Goal: Task Accomplishment & Management: Manage account settings

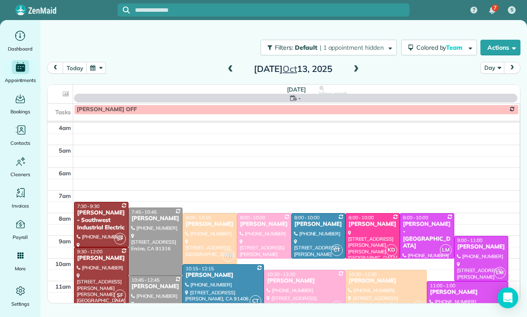
scroll to position [68, 0]
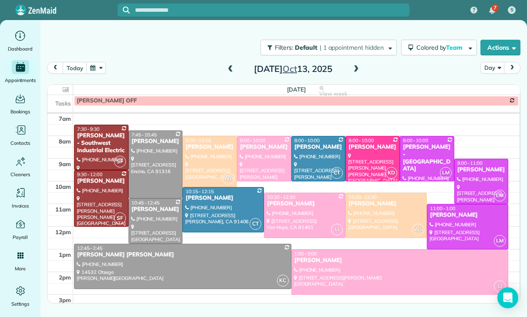
click at [370, 151] on div at bounding box center [373, 158] width 54 height 44
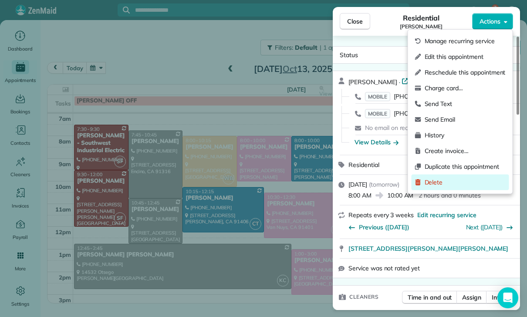
click at [443, 182] on span "Delete" at bounding box center [465, 182] width 81 height 9
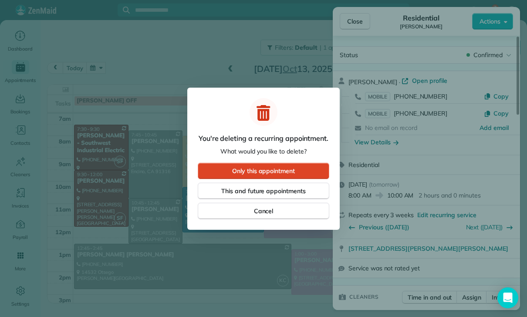
click at [270, 170] on span "Only this appointment" at bounding box center [263, 170] width 63 height 9
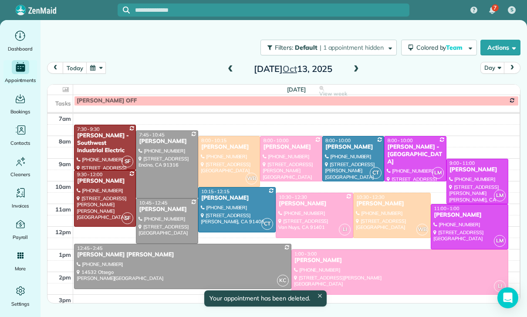
scroll to position [68, 0]
click at [354, 71] on span at bounding box center [356, 69] width 10 height 8
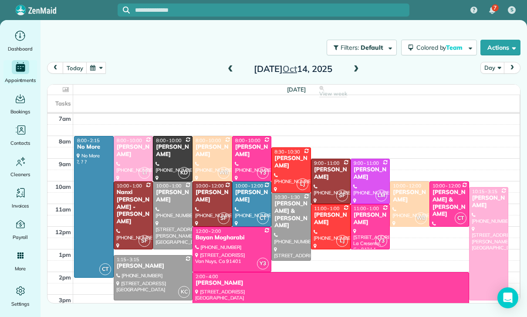
click at [98, 70] on button "button" at bounding box center [96, 68] width 20 height 12
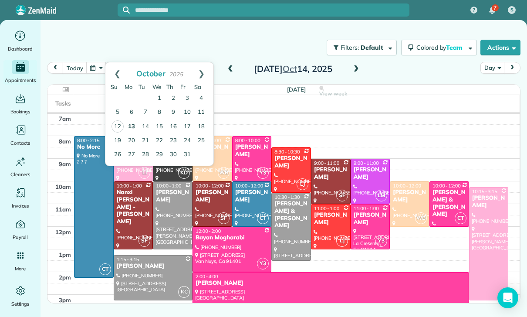
click at [134, 125] on link "13" at bounding box center [132, 127] width 14 height 14
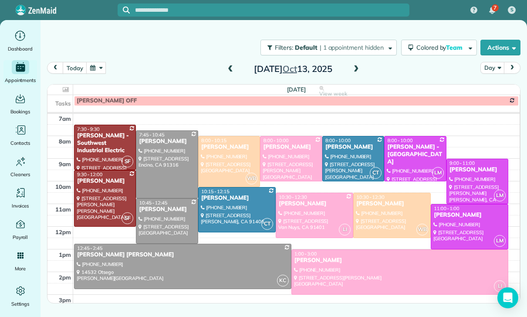
click at [357, 313] on td at bounding box center [296, 311] width 447 height 11
click at [101, 74] on button "button" at bounding box center [96, 68] width 20 height 12
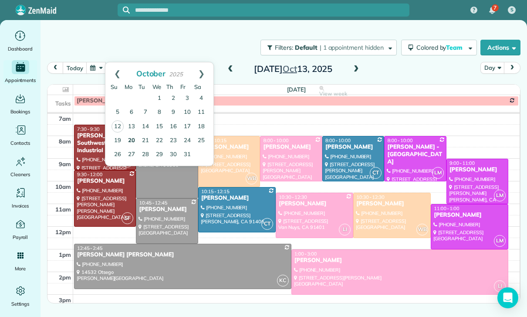
click at [129, 142] on link "20" at bounding box center [132, 141] width 14 height 14
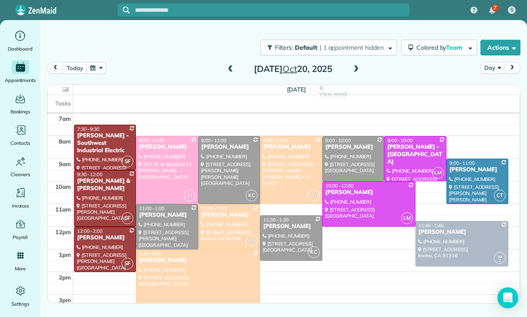
click at [101, 67] on button "button" at bounding box center [96, 68] width 20 height 12
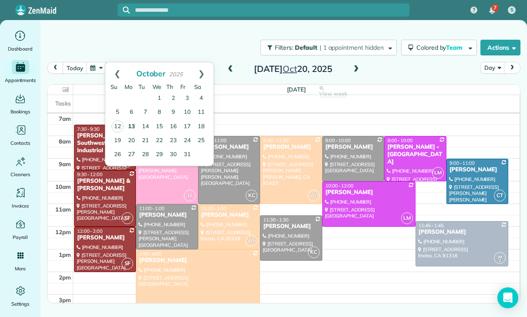
click at [134, 126] on link "13" at bounding box center [132, 127] width 14 height 14
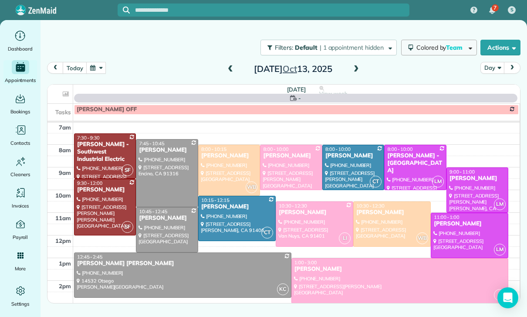
click at [436, 43] on button "Colored by Team" at bounding box center [439, 48] width 76 height 16
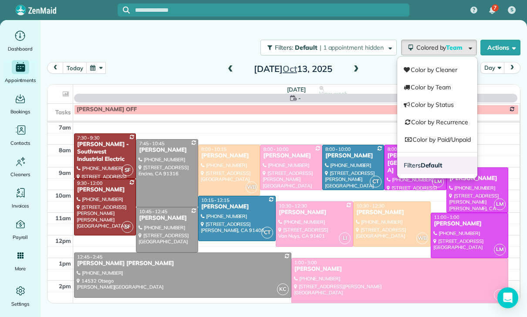
click at [425, 163] on strong "Default" at bounding box center [432, 165] width 22 height 8
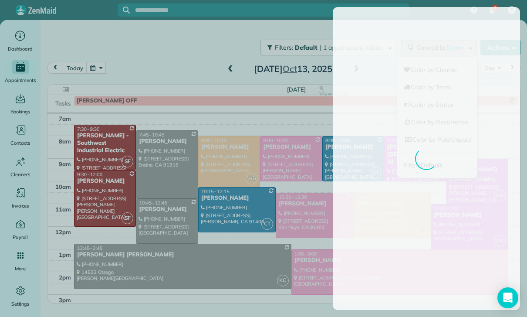
click at [256, 230] on div at bounding box center [263, 158] width 527 height 317
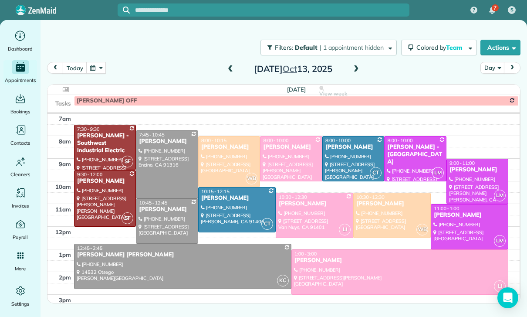
click at [96, 69] on button "button" at bounding box center [96, 68] width 20 height 12
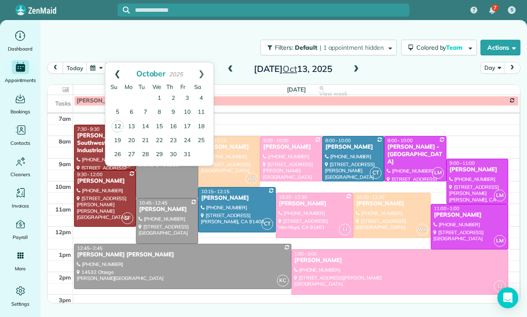
click at [113, 76] on link "Prev" at bounding box center [117, 73] width 24 height 22
click at [216, 70] on div "[DATE] Day [DATE]" at bounding box center [283, 70] width 473 height 17
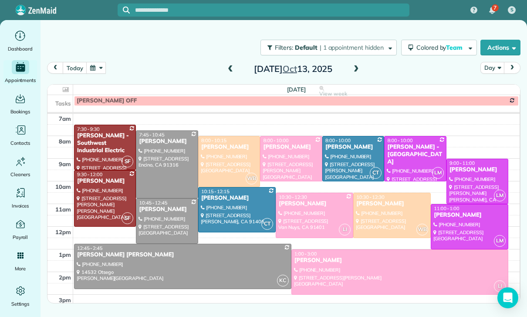
click at [98, 70] on button "button" at bounding box center [96, 68] width 20 height 12
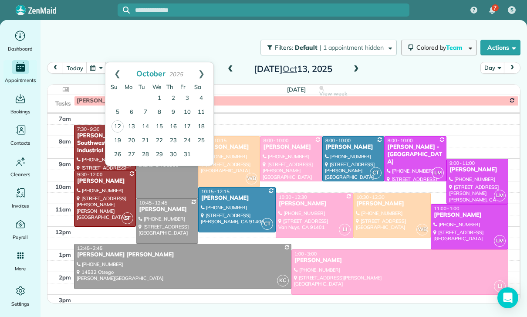
click at [439, 48] on span "Colored by Team" at bounding box center [440, 48] width 49 height 8
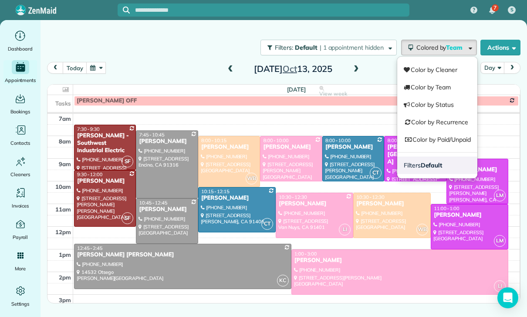
click at [432, 169] on link "Filters Default" at bounding box center [437, 164] width 80 height 17
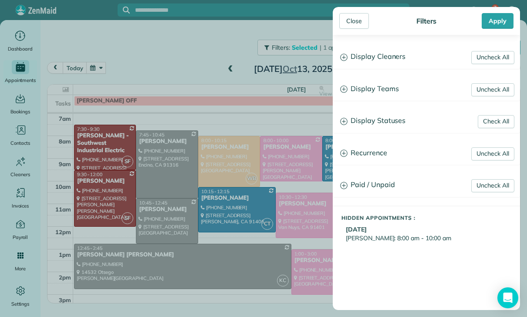
click at [378, 125] on h3 "Display Statuses" at bounding box center [426, 121] width 186 height 22
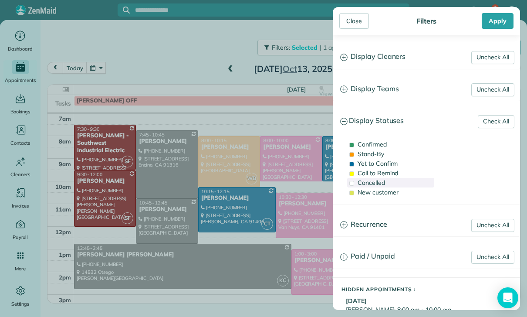
click at [378, 183] on span "Cancelled" at bounding box center [370, 183] width 27 height 8
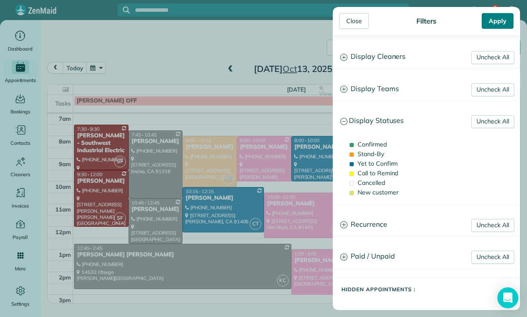
click at [496, 22] on div "Apply" at bounding box center [498, 21] width 32 height 16
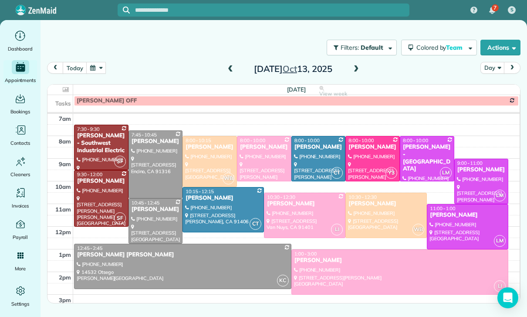
click at [98, 67] on button "button" at bounding box center [96, 68] width 20 height 12
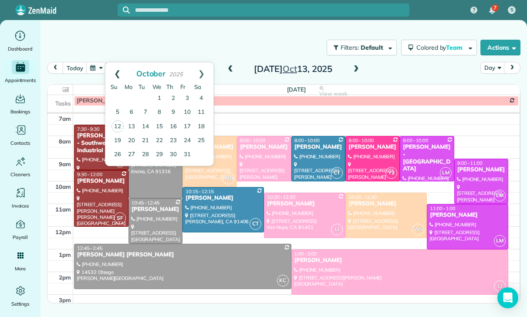
click at [115, 72] on link "Prev" at bounding box center [117, 73] width 24 height 22
click at [133, 158] on link "29" at bounding box center [132, 154] width 14 height 14
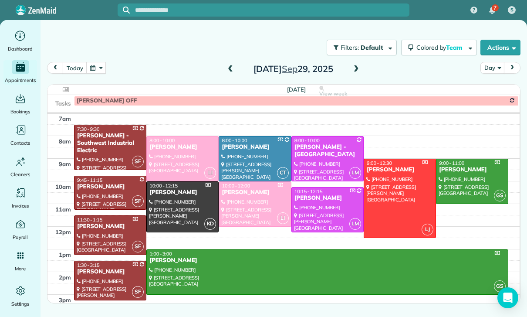
click at [103, 189] on div "[PERSON_NAME]" at bounding box center [110, 186] width 67 height 7
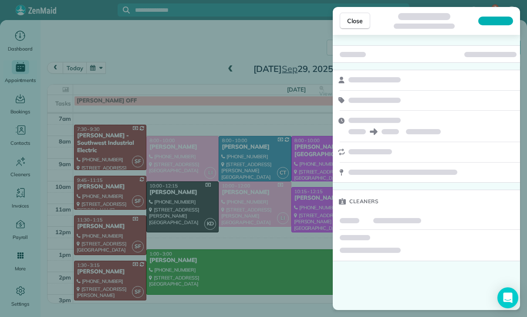
click at [200, 137] on div "Close Cleaners" at bounding box center [263, 158] width 527 height 317
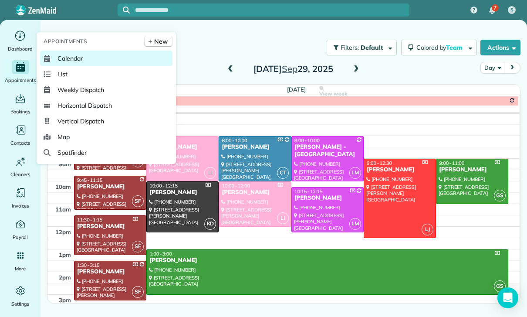
click at [63, 63] on span "Calendar" at bounding box center [69, 58] width 25 height 9
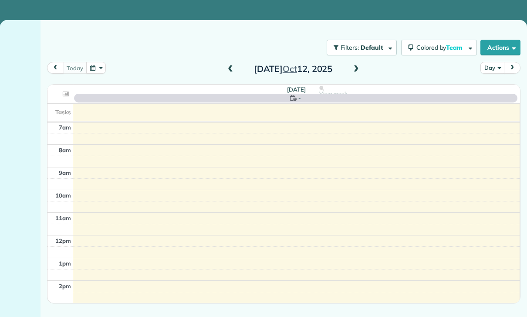
scroll to position [68, 0]
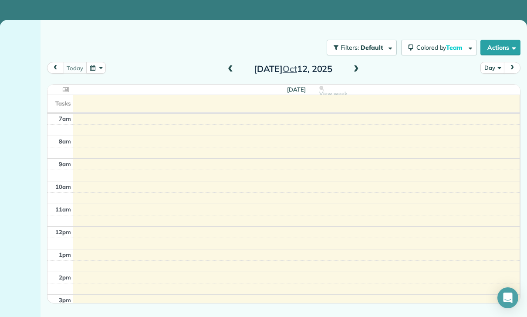
click at [96, 68] on button "button" at bounding box center [96, 68] width 20 height 12
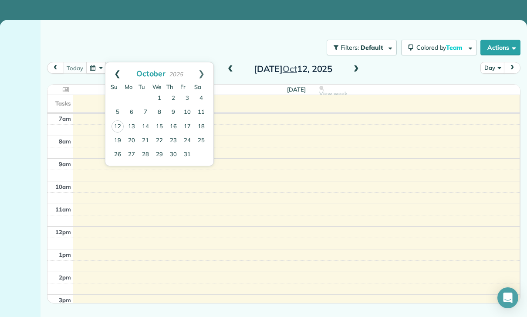
click at [119, 73] on link "Prev" at bounding box center [117, 73] width 24 height 22
click at [129, 153] on link "29" at bounding box center [132, 154] width 14 height 14
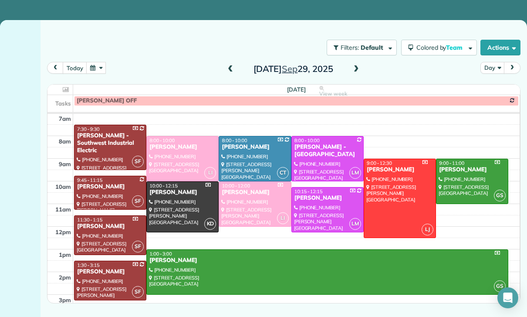
click at [94, 192] on div at bounding box center [109, 192] width 71 height 33
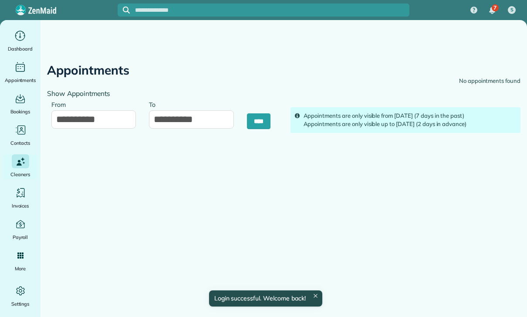
type input "**********"
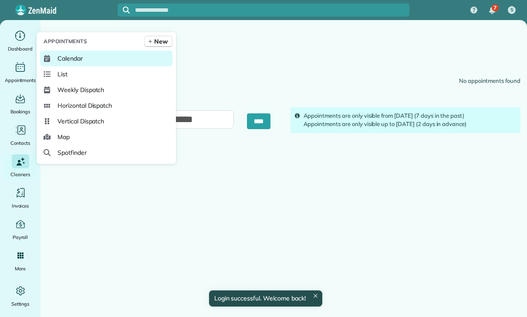
click at [67, 63] on span "Calendar" at bounding box center [69, 58] width 25 height 9
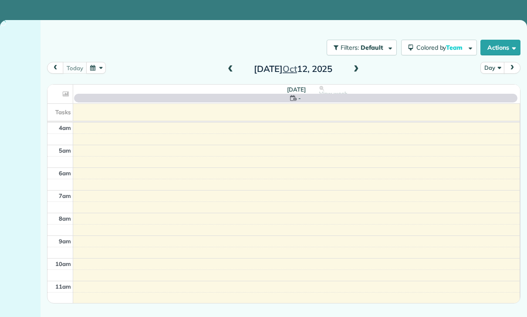
scroll to position [68, 0]
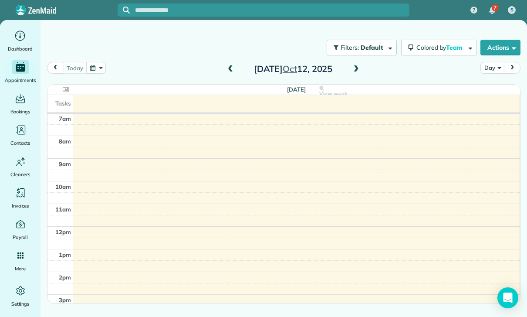
click at [93, 66] on button "button" at bounding box center [96, 68] width 20 height 12
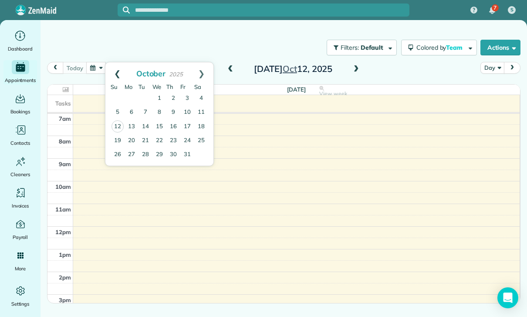
click at [117, 72] on link "Prev" at bounding box center [117, 73] width 24 height 22
click at [134, 156] on link "29" at bounding box center [132, 154] width 14 height 14
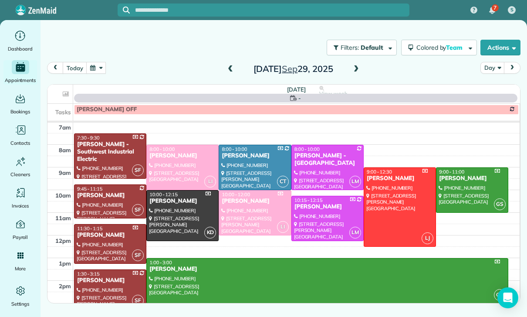
click at [91, 192] on div "[PERSON_NAME]" at bounding box center [110, 195] width 67 height 7
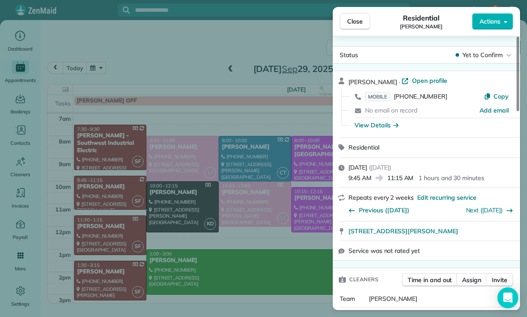
click at [292, 264] on div "Close Residential Kitty Dustin Actions Status Yet to Confirm Kitty Dustin · Ope…" at bounding box center [263, 158] width 527 height 317
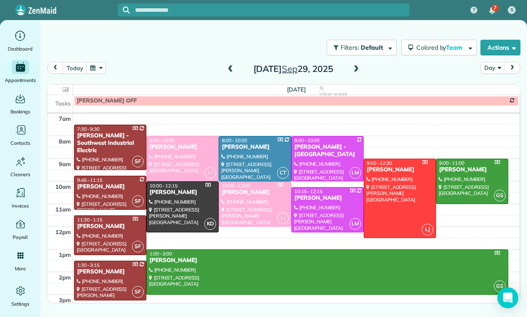
click at [80, 72] on button "today" at bounding box center [75, 68] width 24 height 12
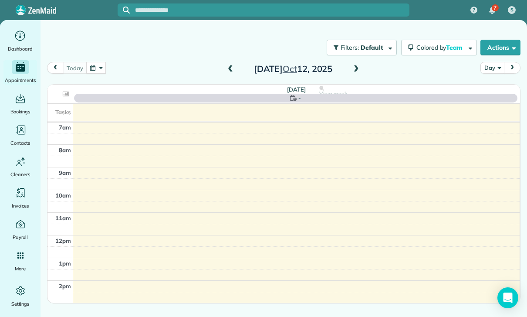
scroll to position [68, 0]
click at [100, 69] on button "button" at bounding box center [96, 68] width 20 height 12
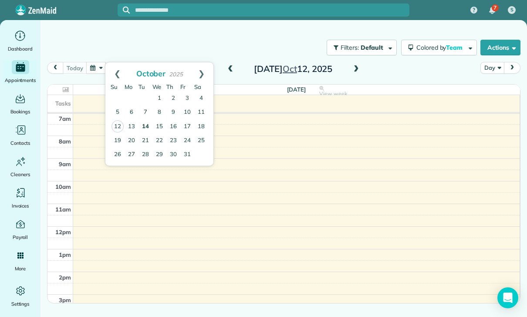
click at [149, 128] on link "14" at bounding box center [145, 127] width 14 height 14
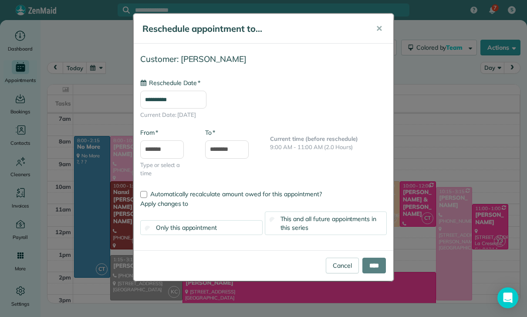
click at [192, 97] on input "**********" at bounding box center [173, 100] width 66 height 18
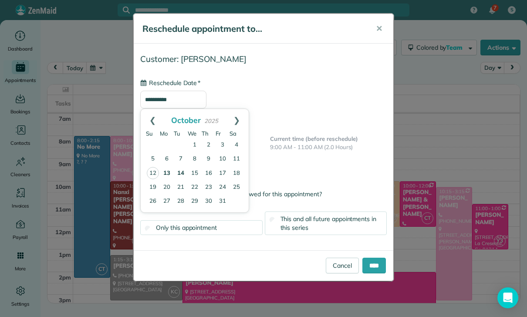
click at [162, 174] on link "13" at bounding box center [167, 173] width 14 height 14
type input "**********"
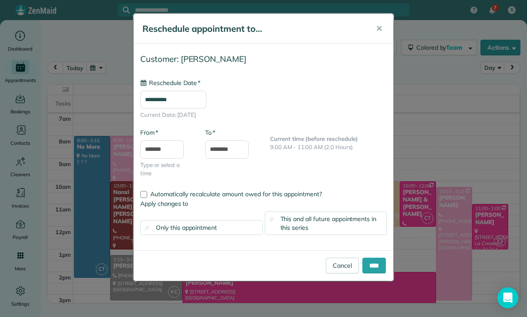
click at [334, 220] on span "This and all future appointments in this series" at bounding box center [328, 223] width 96 height 17
click at [372, 268] on input "****" at bounding box center [374, 265] width 24 height 16
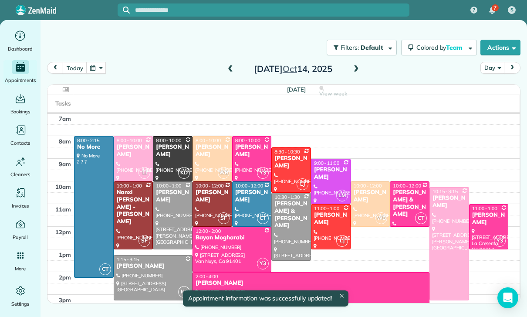
click at [228, 75] on span at bounding box center [231, 69] width 10 height 13
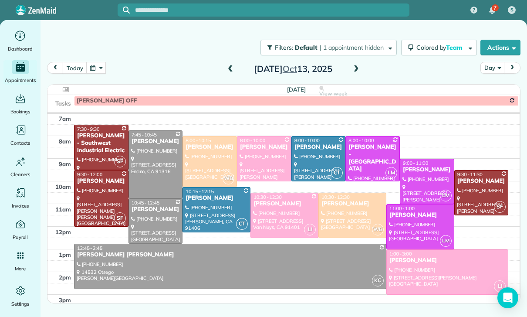
click at [353, 63] on span at bounding box center [356, 69] width 10 height 13
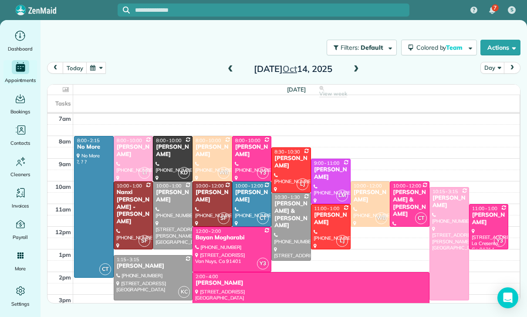
click at [105, 72] on button "button" at bounding box center [96, 68] width 20 height 12
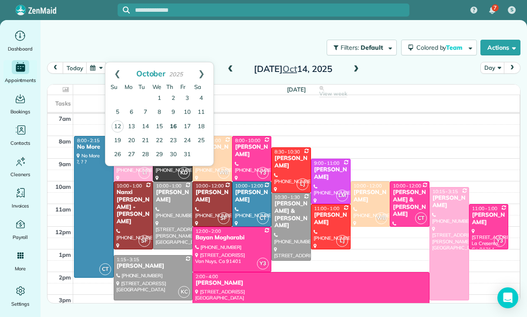
click at [173, 125] on link "16" at bounding box center [173, 127] width 14 height 14
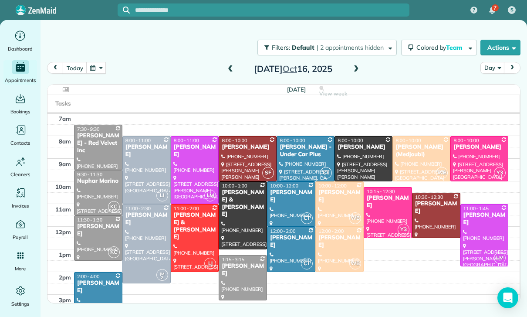
click at [97, 71] on button "button" at bounding box center [96, 68] width 20 height 12
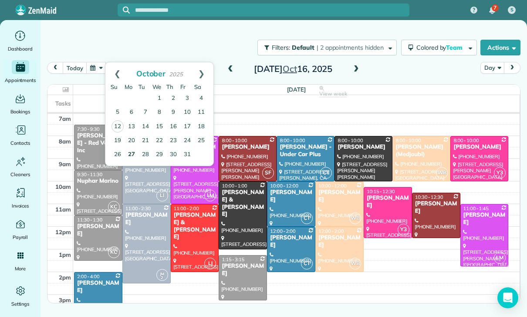
click at [128, 157] on link "27" at bounding box center [132, 155] width 14 height 14
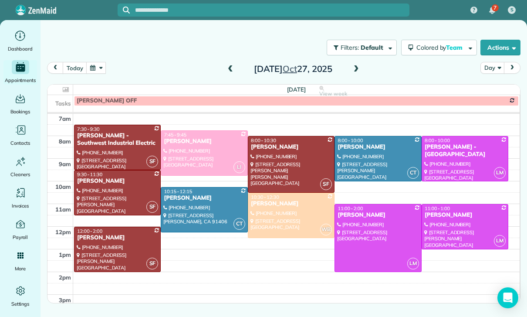
click at [349, 71] on div "Monday Oct 27, 2025" at bounding box center [292, 69] width 139 height 14
click at [349, 77] on div "today Day Monday Oct 27, 2025" at bounding box center [283, 70] width 473 height 17
click at [354, 70] on span at bounding box center [356, 69] width 10 height 8
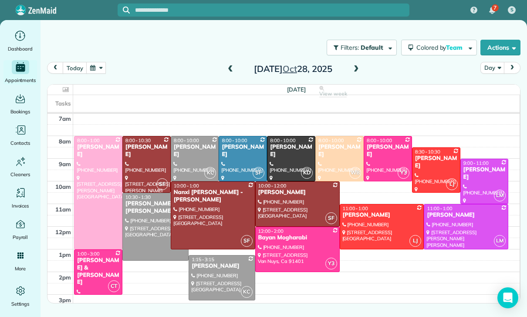
click at [96, 71] on button "button" at bounding box center [96, 68] width 20 height 12
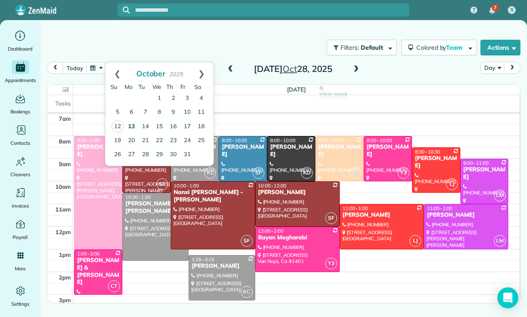
click at [131, 125] on link "13" at bounding box center [132, 127] width 14 height 14
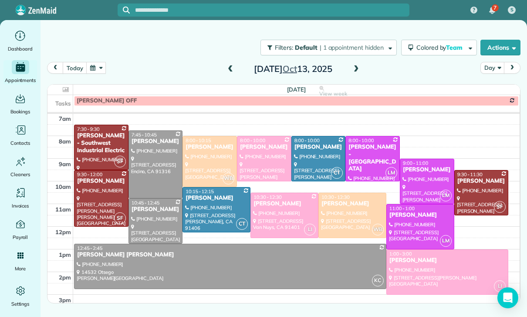
click at [353, 69] on span at bounding box center [356, 69] width 10 height 8
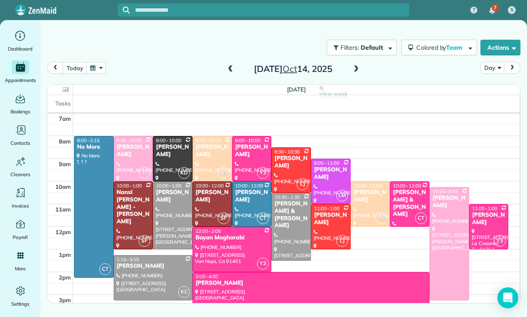
click at [360, 70] on span at bounding box center [356, 69] width 10 height 8
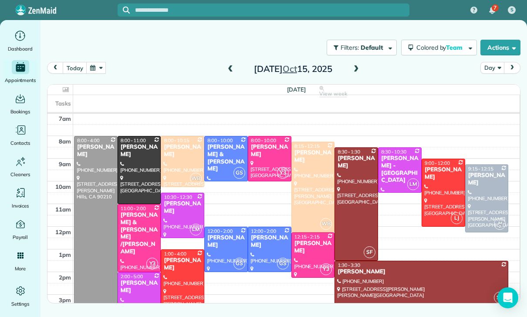
click at [354, 71] on span at bounding box center [356, 69] width 10 height 8
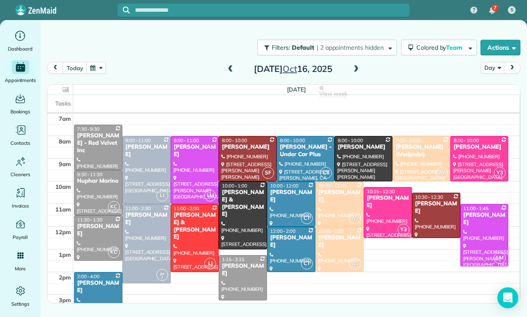
click at [357, 73] on span at bounding box center [356, 69] width 10 height 8
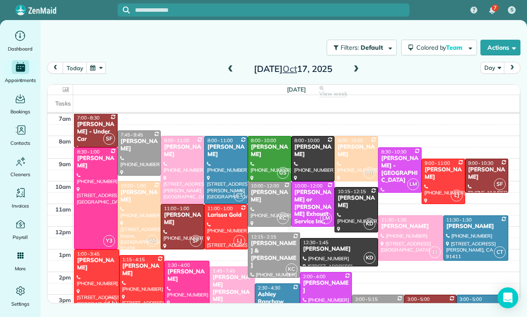
click at [230, 66] on span at bounding box center [231, 69] width 10 height 8
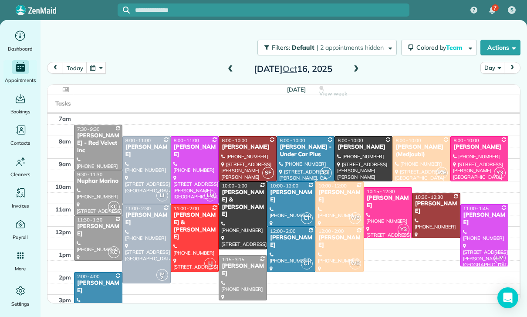
click at [232, 75] on span at bounding box center [231, 69] width 10 height 13
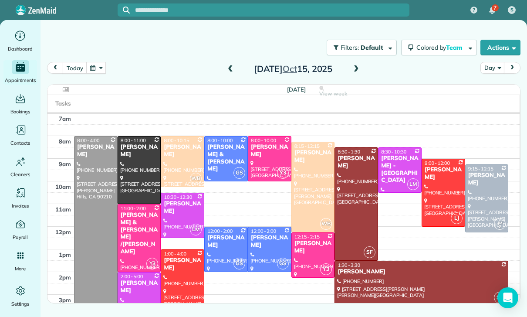
click at [235, 65] on span at bounding box center [231, 69] width 10 height 13
